Goal: Ask a question

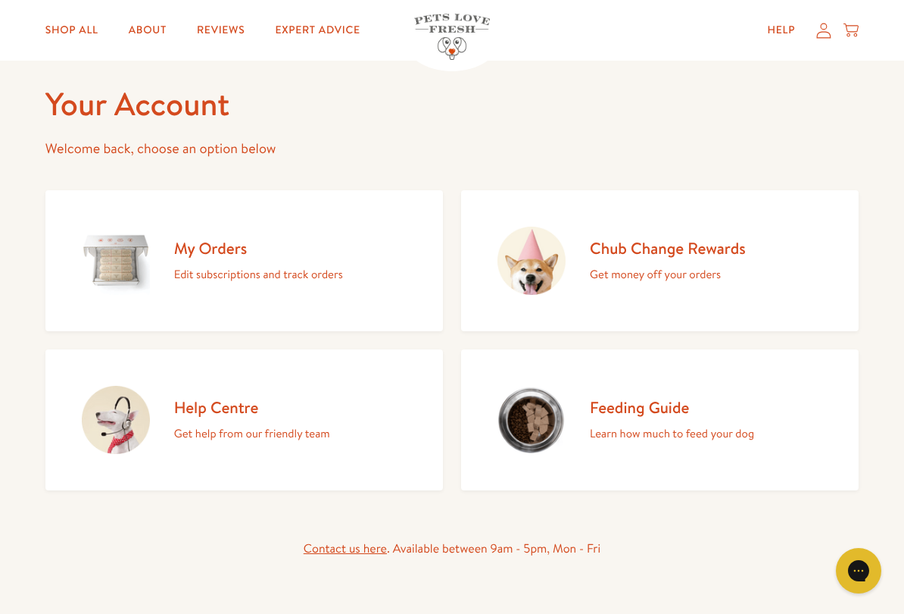
scroll to position [64, 0]
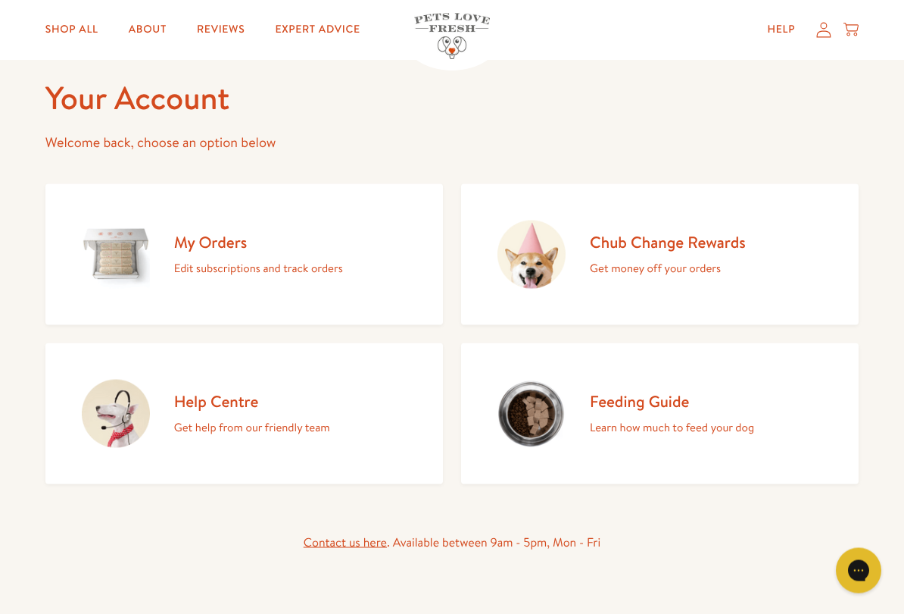
click at [230, 258] on p "Edit subscriptions and track orders" at bounding box center [258, 268] width 169 height 20
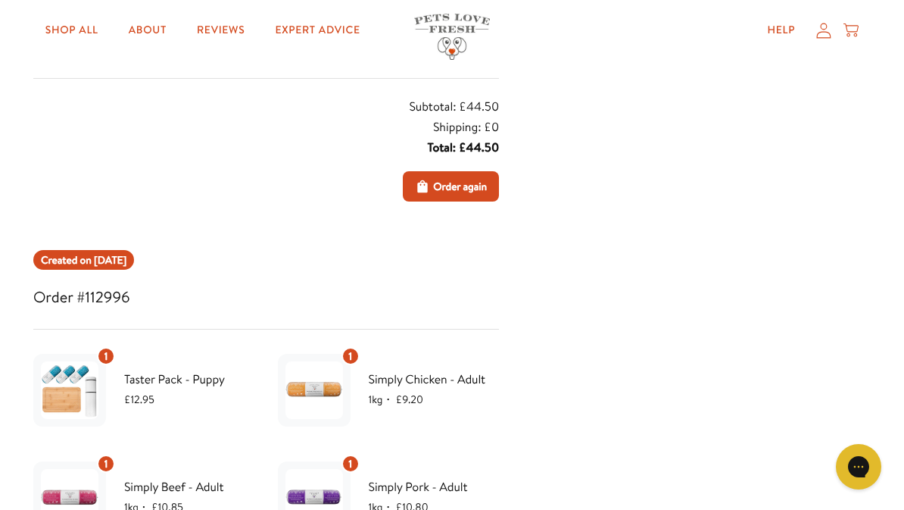
scroll to position [10438, 0]
click at [789, 22] on link "Help" at bounding box center [782, 30] width 52 height 30
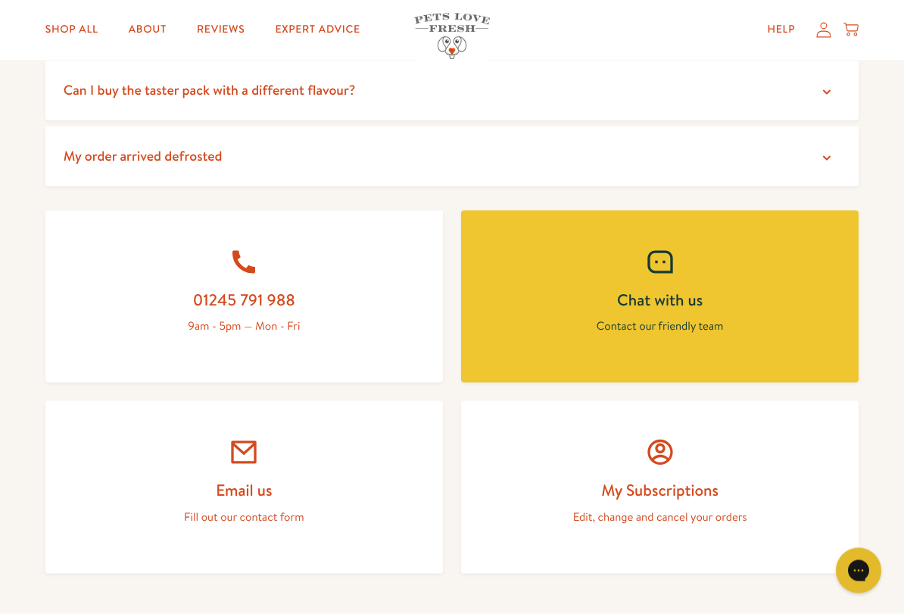
scroll to position [532, 0]
click at [284, 487] on h2 "Email us" at bounding box center [244, 489] width 325 height 20
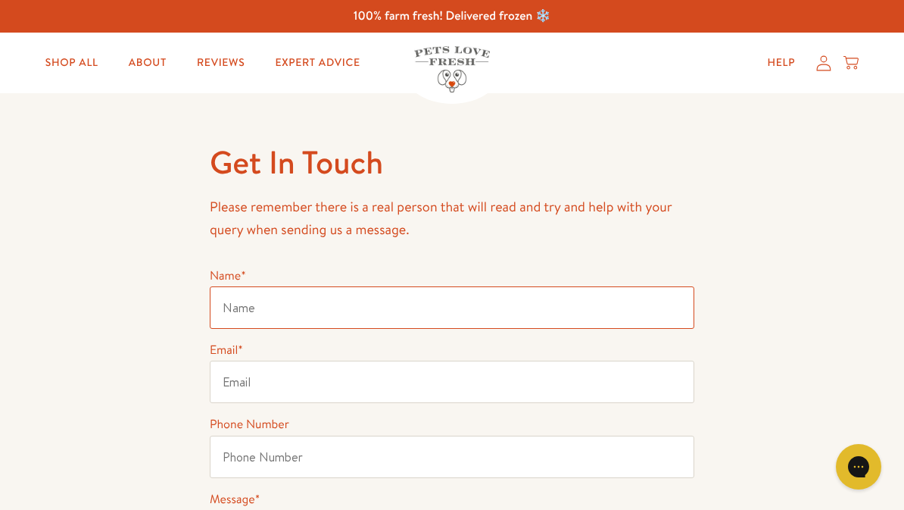
click at [276, 310] on input "Name *" at bounding box center [452, 307] width 485 height 42
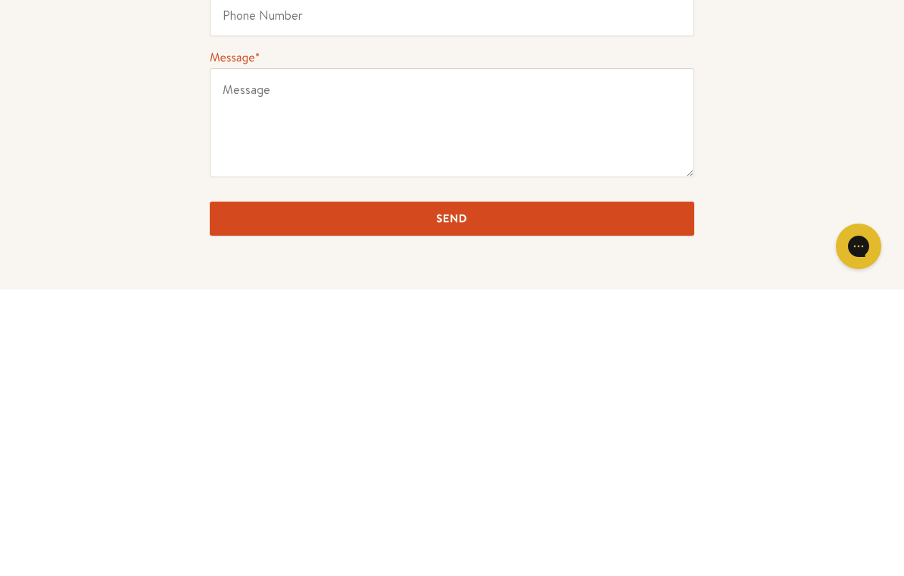
scroll to position [164, 0]
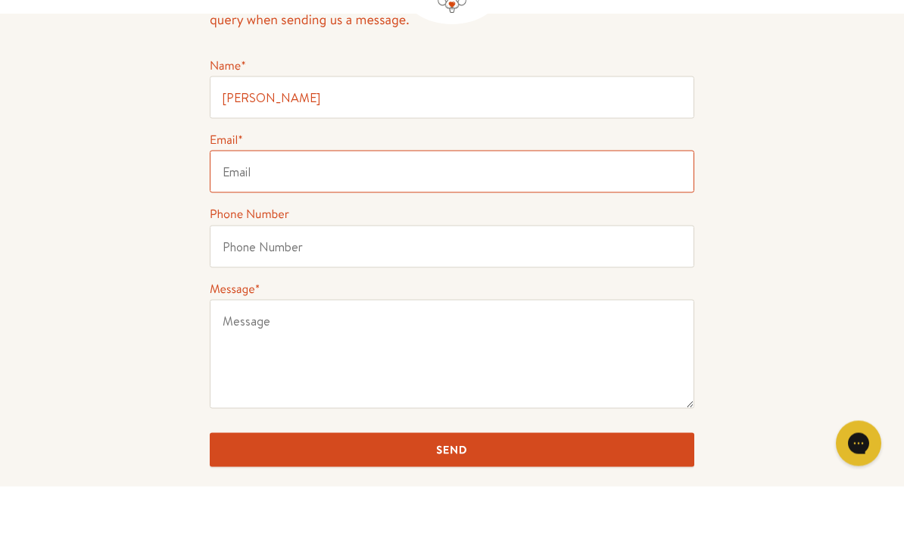
click at [243, 197] on input "Email *" at bounding box center [452, 218] width 485 height 42
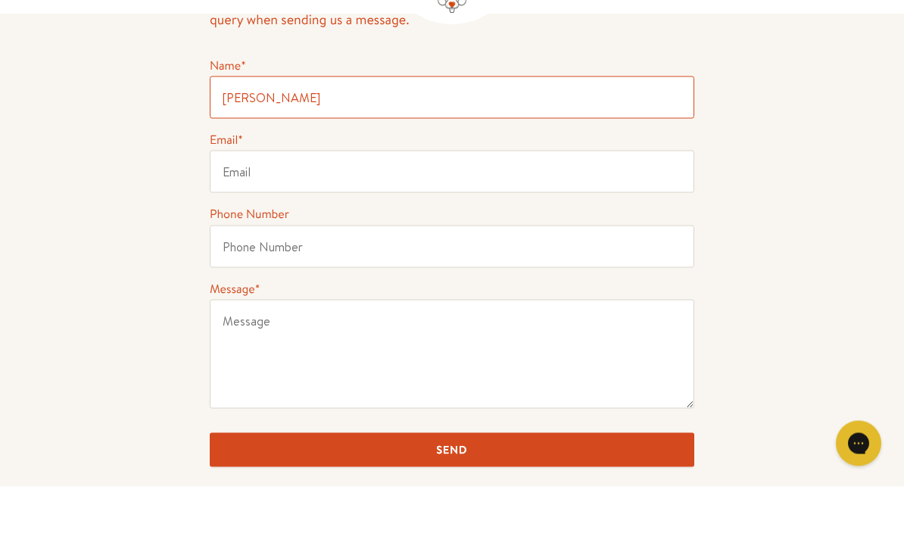
click at [302, 123] on input "[PERSON_NAME]" at bounding box center [452, 144] width 485 height 42
type input "[PERSON_NAME]"
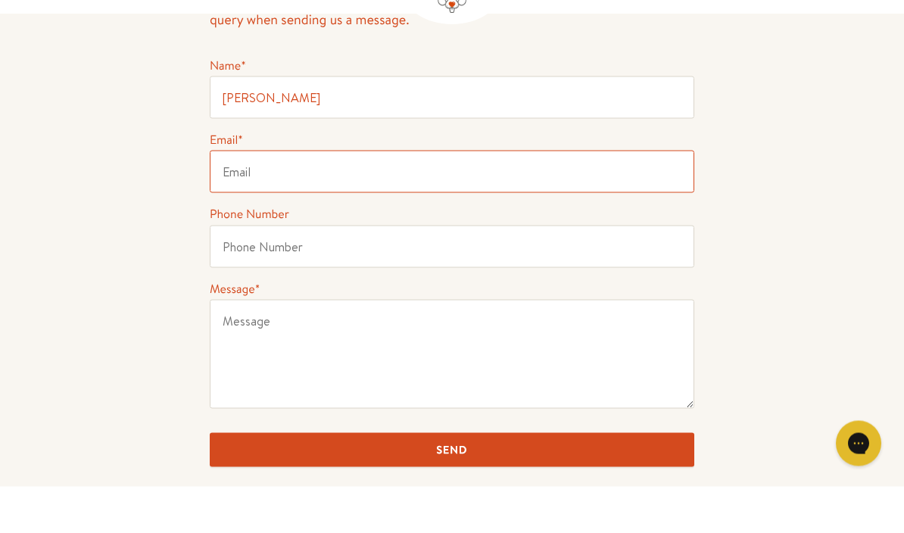
click at [227, 197] on input "Email *" at bounding box center [452, 218] width 485 height 42
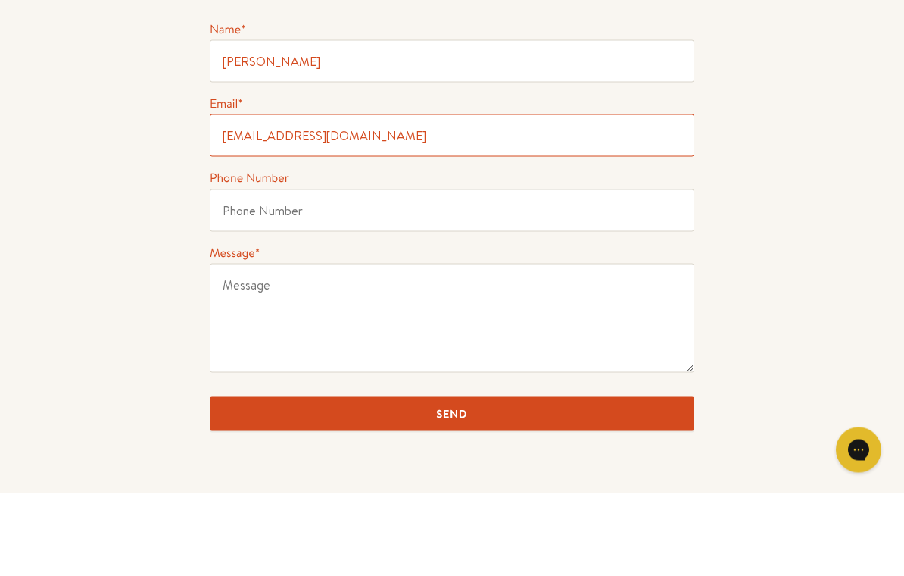
type input "[EMAIL_ADDRESS][DOMAIN_NAME]"
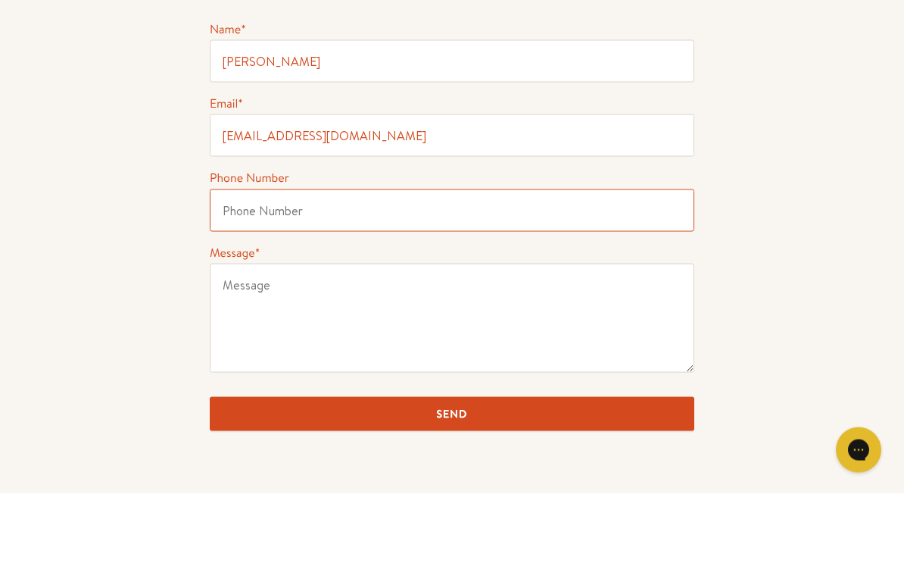
click at [228, 272] on input "Phone Number" at bounding box center [452, 293] width 485 height 42
type input "07951246014"
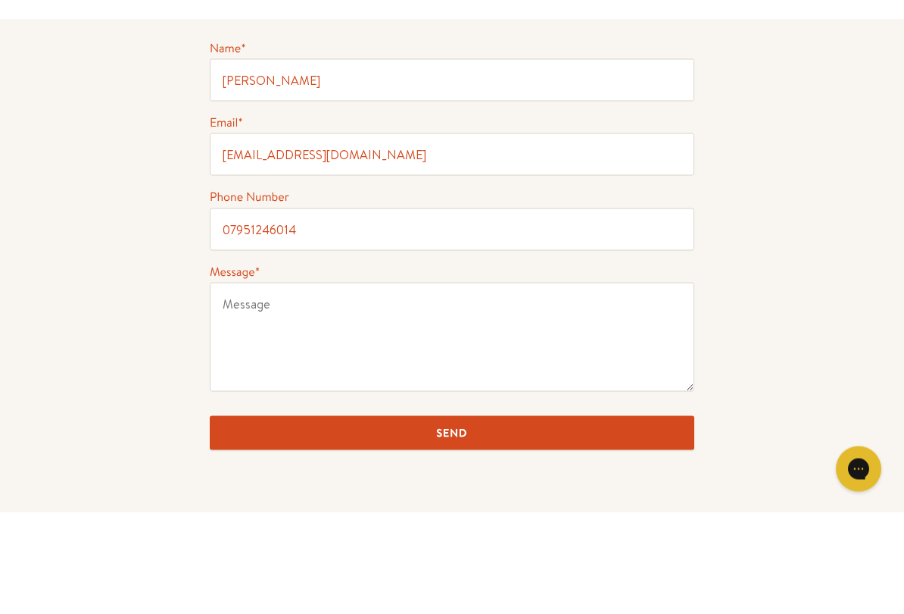
scroll to position [247, 0]
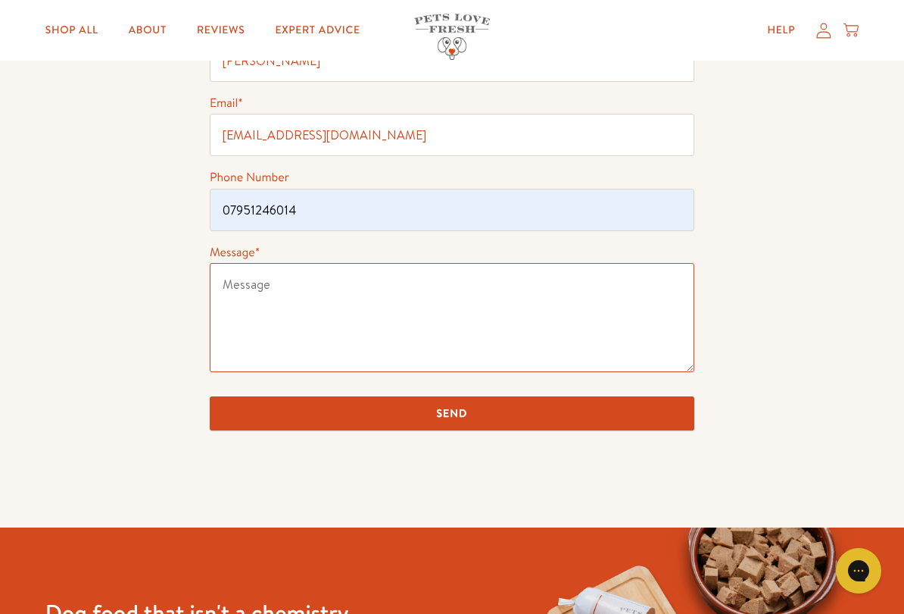
click at [236, 295] on textarea "Message *" at bounding box center [452, 317] width 485 height 109
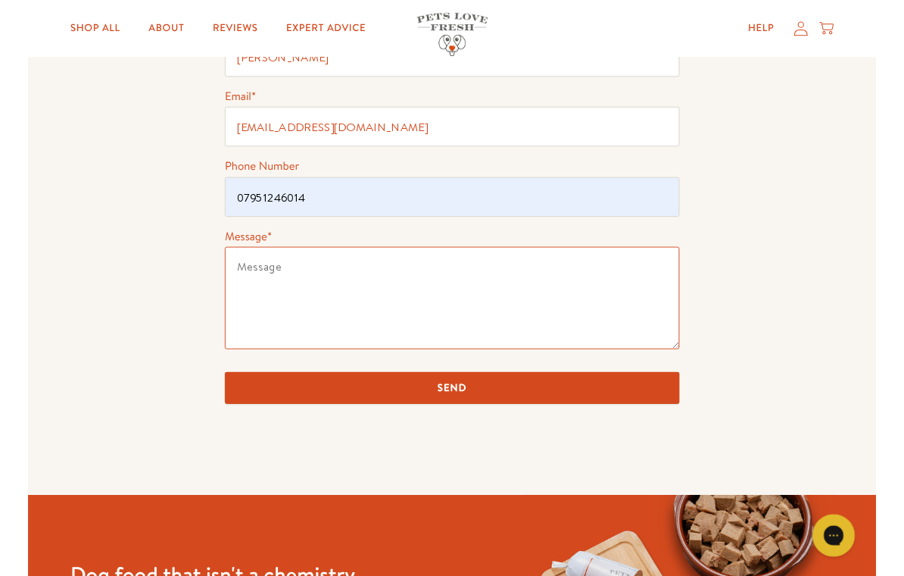
scroll to position [246, 0]
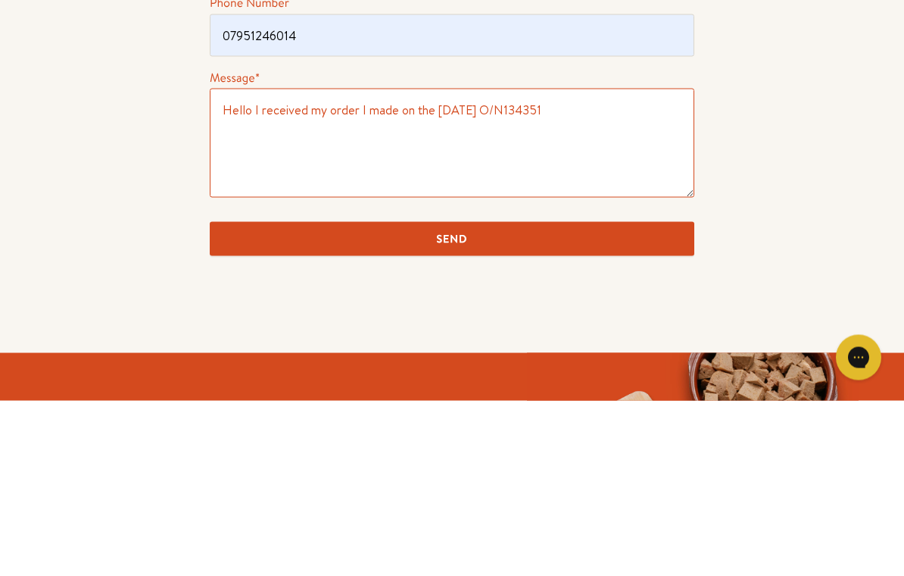
click at [541, 264] on textarea "Hello I received my order I made on the [DATE] O/N134351" at bounding box center [452, 318] width 485 height 109
click at [611, 264] on textarea "Hello I received my order I made on the [DATE] O/N134351" at bounding box center [452, 318] width 485 height 109
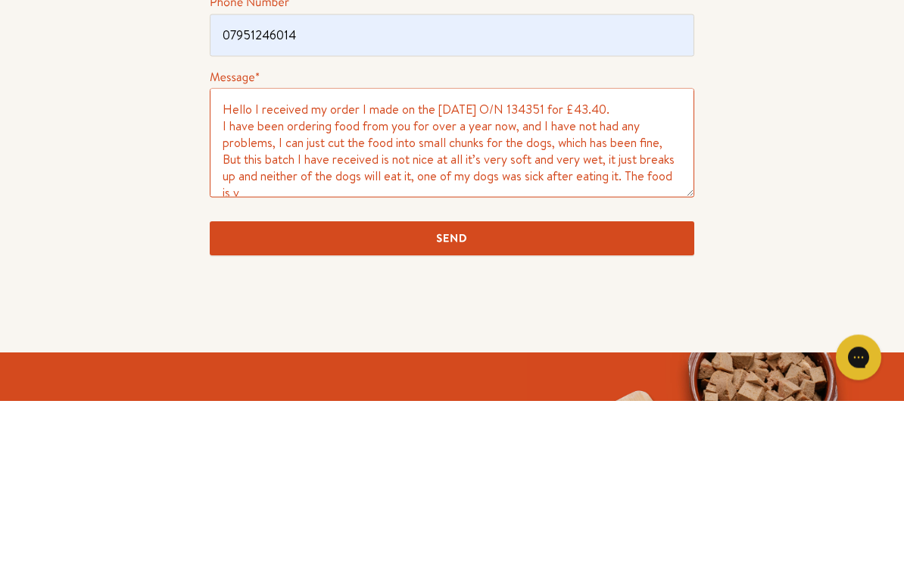
scroll to position [5, 0]
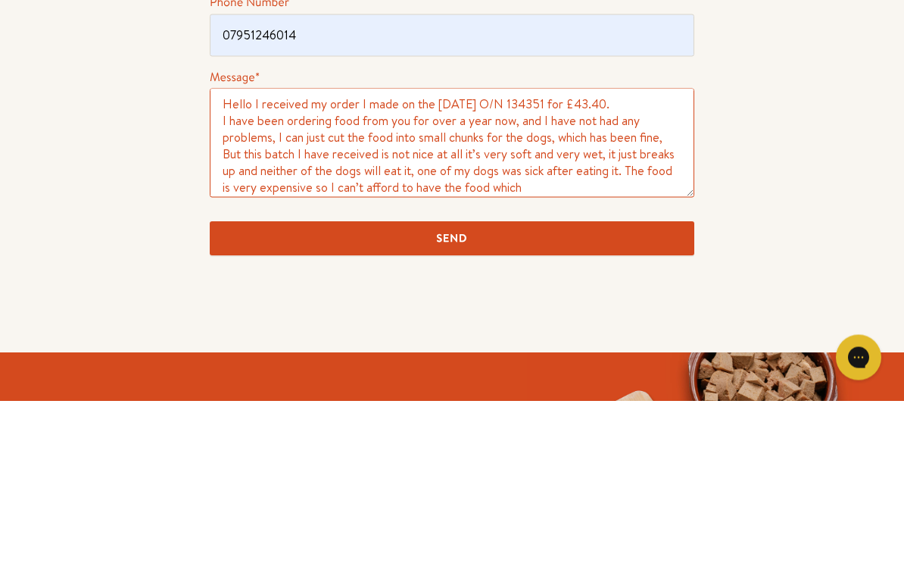
click at [269, 264] on textarea "Hello I received my order I made on the [DATE] O/N 134351 for £43.40. I have be…" at bounding box center [452, 318] width 485 height 109
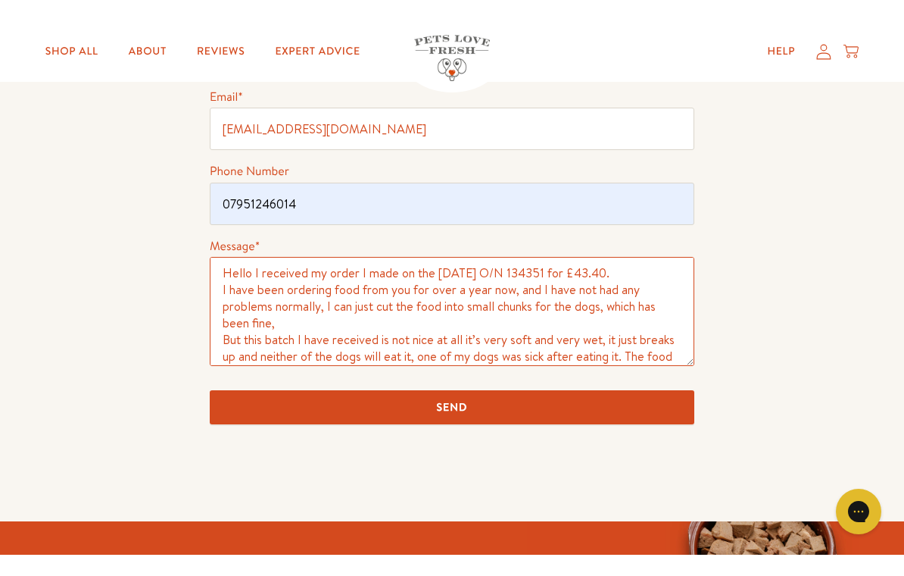
scroll to position [235, 0]
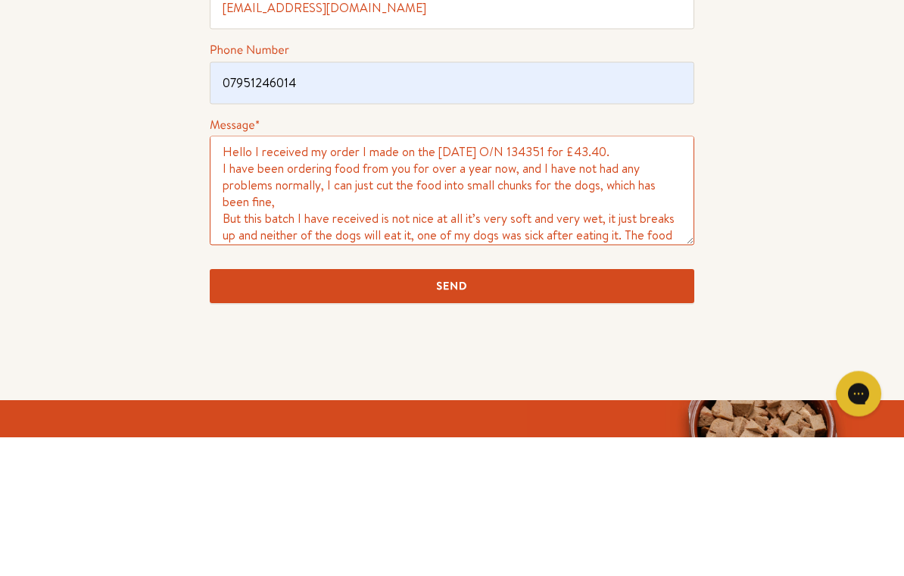
click at [336, 275] on textarea "Hello I received my order I made on the [DATE] O/N 134351 for £43.40. I have be…" at bounding box center [452, 329] width 485 height 109
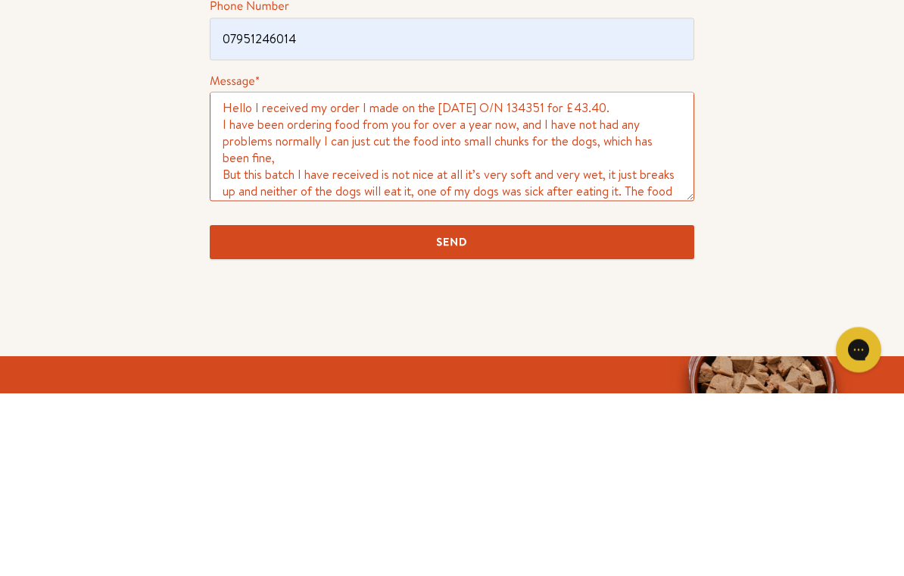
click at [247, 275] on textarea "Hello I received my order I made on the [DATE] O/N 134351 for £43.40. I have be…" at bounding box center [452, 329] width 485 height 109
click at [237, 275] on textarea "Hello I received my order I made on the [DATE] O/N 134351 for £43.40. I have be…" at bounding box center [452, 329] width 485 height 109
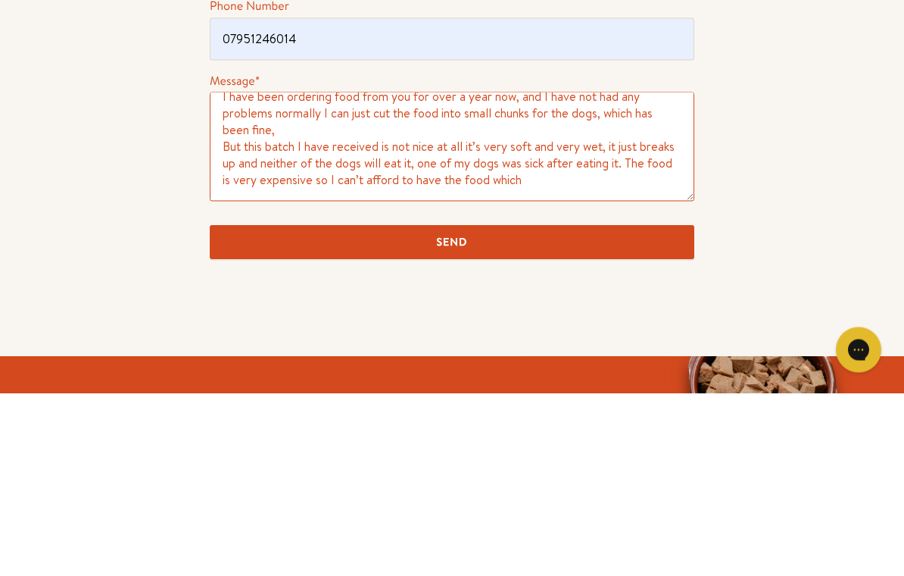
click at [262, 275] on textarea "Hello I received my order I made on the [DATE] O/N 134351 for £43.40. I have be…" at bounding box center [452, 329] width 485 height 109
click at [324, 275] on textarea "Hello I received my order I made on the [DATE] O/N 134351 for £43.40. I have be…" at bounding box center [452, 329] width 485 height 109
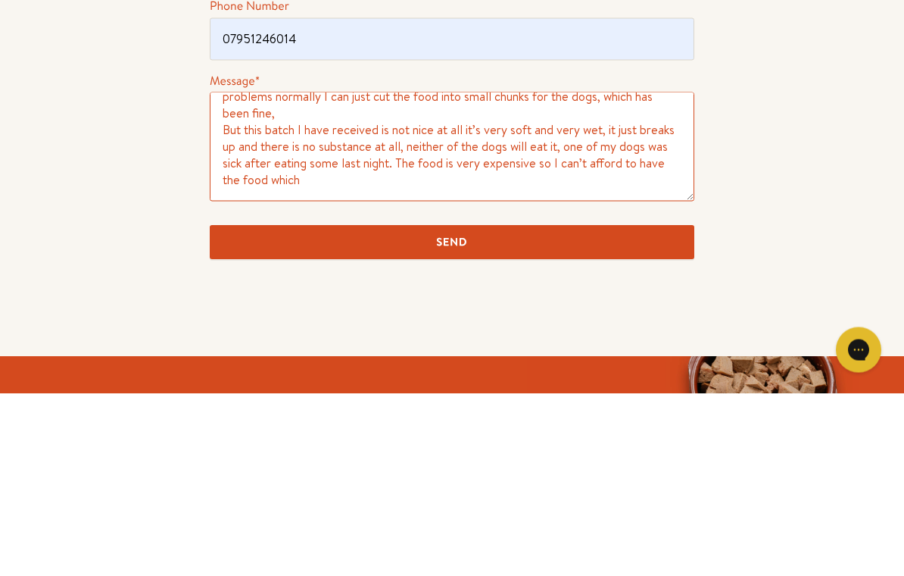
scroll to position [50, 0]
click at [302, 275] on textarea "Hello I received my order I made on the [DATE] O/N 134351 for £43.40. I have be…" at bounding box center [452, 329] width 485 height 109
click at [684, 275] on textarea "Hello I received my order I made on the [DATE] O/N 134351 for £43.40. I have be…" at bounding box center [452, 329] width 485 height 109
click at [432, 275] on textarea "Hello I received my order I made on the [DATE] O/N 134351 for £43.40. I have be…" at bounding box center [452, 329] width 485 height 109
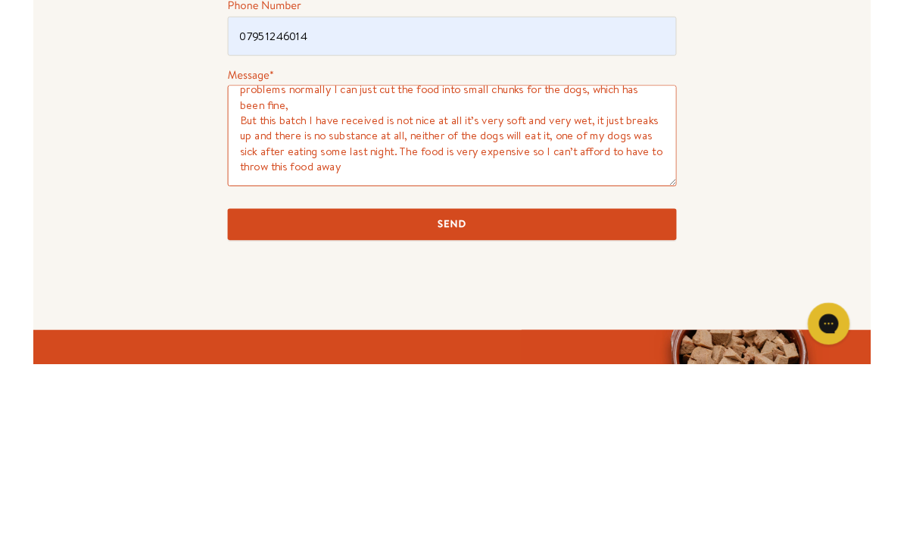
scroll to position [460, 0]
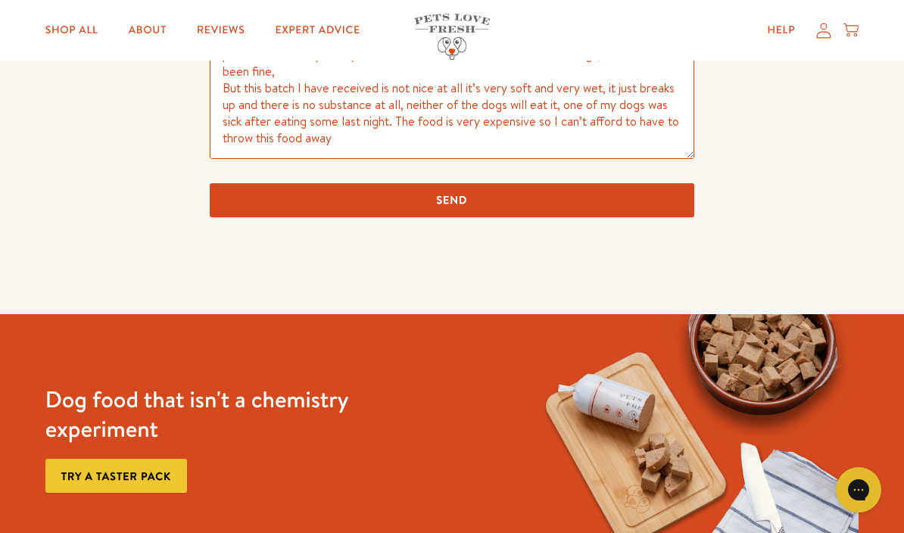
click at [636, 118] on textarea "Hello I received my order I made on the [DATE] O/N 134351 for £43.40. I have be…" at bounding box center [452, 104] width 485 height 109
click at [486, 142] on textarea "Hello I received my order I made on the [DATE] O/N 134351 for £43.40. I have be…" at bounding box center [452, 104] width 485 height 109
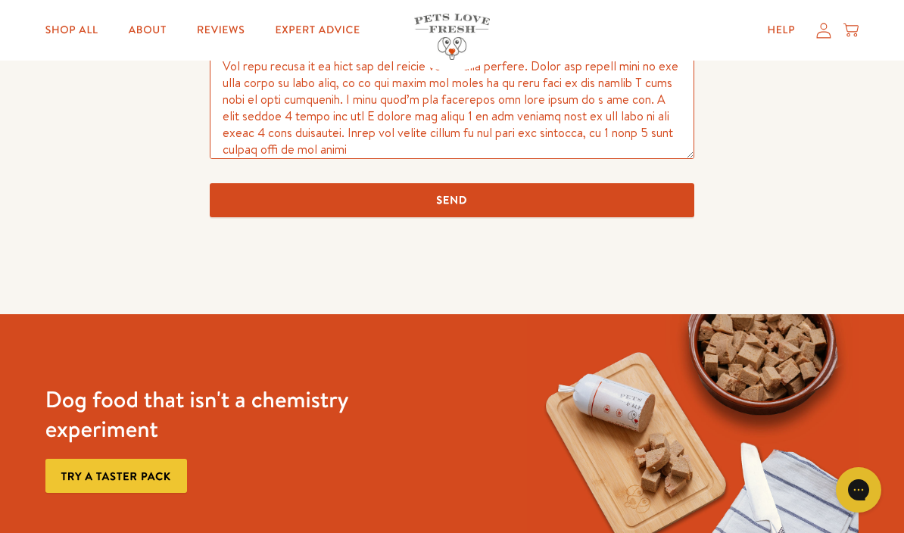
scroll to position [150, 0]
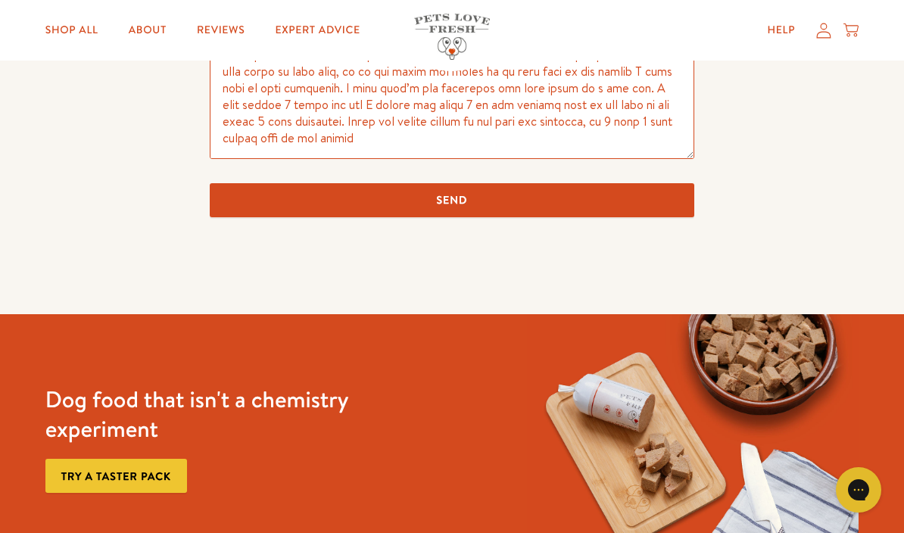
click at [479, 119] on textarea "Message *" at bounding box center [452, 104] width 485 height 109
click at [286, 139] on textarea "Message *" at bounding box center [452, 104] width 485 height 109
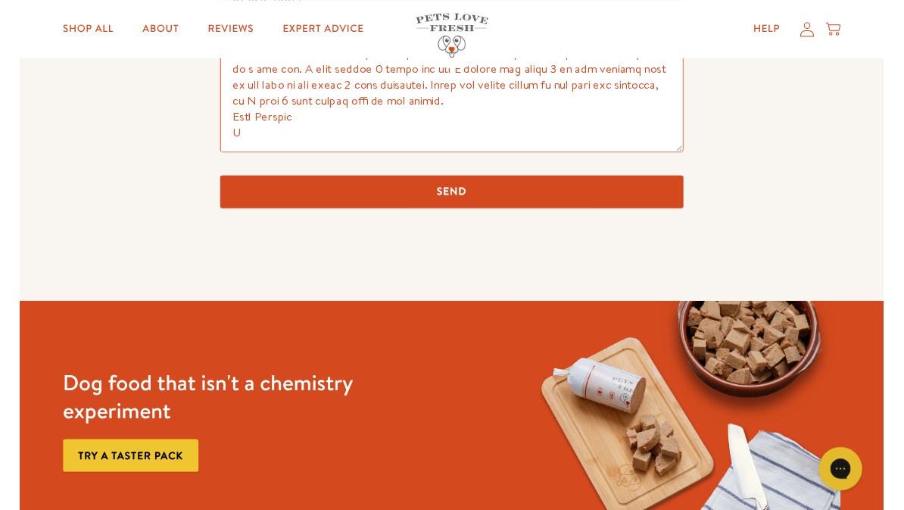
scroll to position [172, 0]
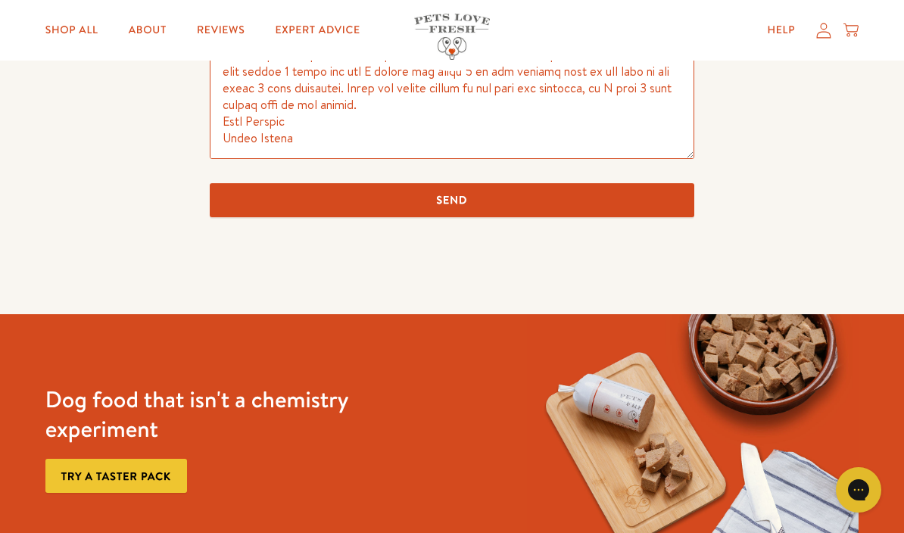
type textarea "Lorem I dolorsit am conse A elit se doe 24te Incididun U/L 892156 etd £19.14. M…"
click at [476, 202] on input "Send" at bounding box center [452, 200] width 485 height 34
